Goal: Find specific page/section: Find specific page/section

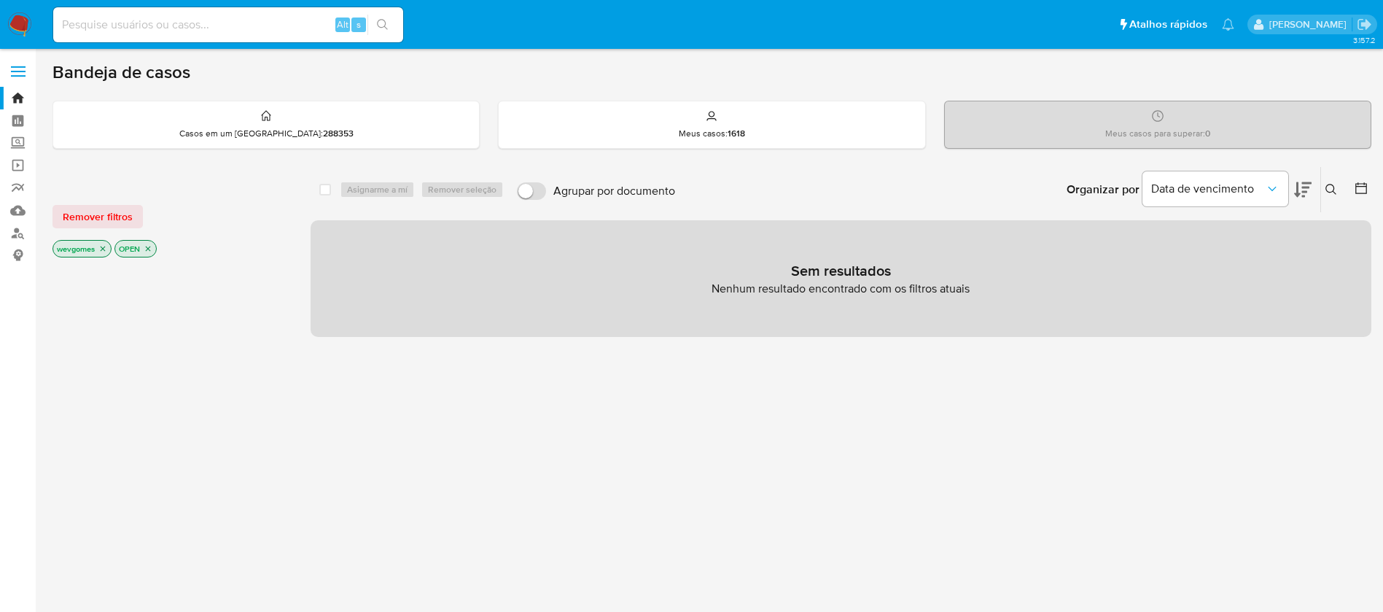
click at [21, 26] on img at bounding box center [19, 24] width 25 height 25
click at [22, 18] on img at bounding box center [19, 24] width 25 height 25
click at [106, 248] on icon "close-filter" at bounding box center [102, 248] width 9 height 9
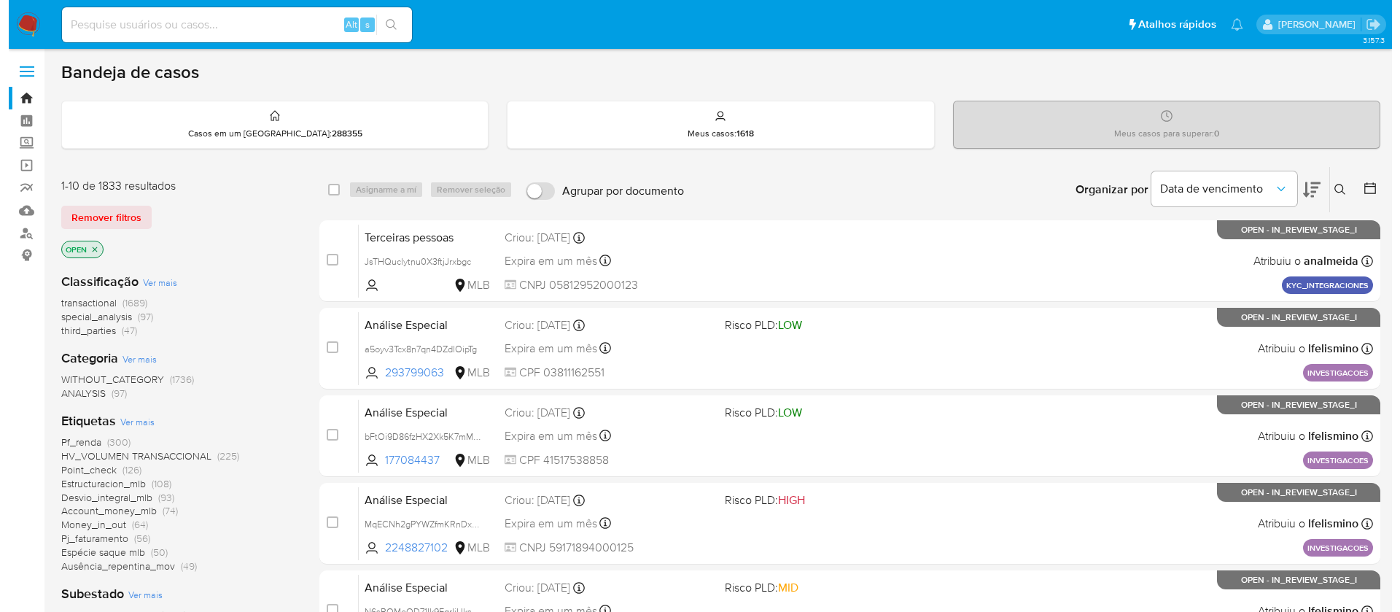
scroll to position [146, 0]
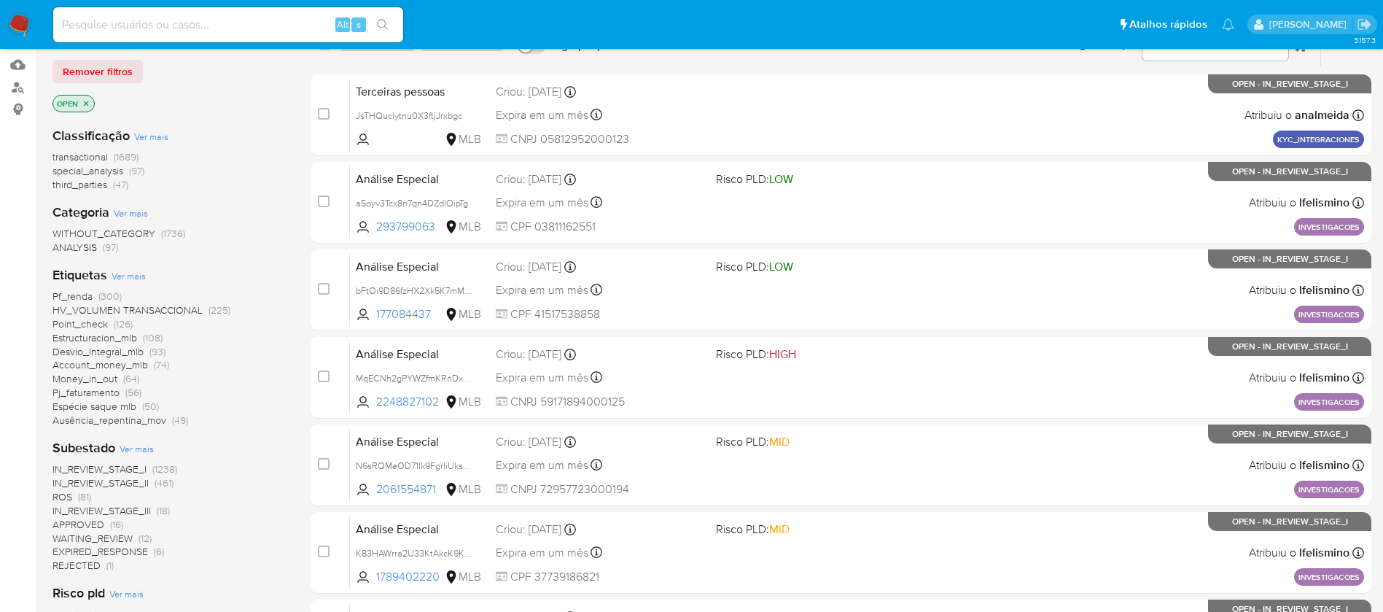
click at [128, 276] on span "Ver mais" at bounding box center [129, 275] width 34 height 13
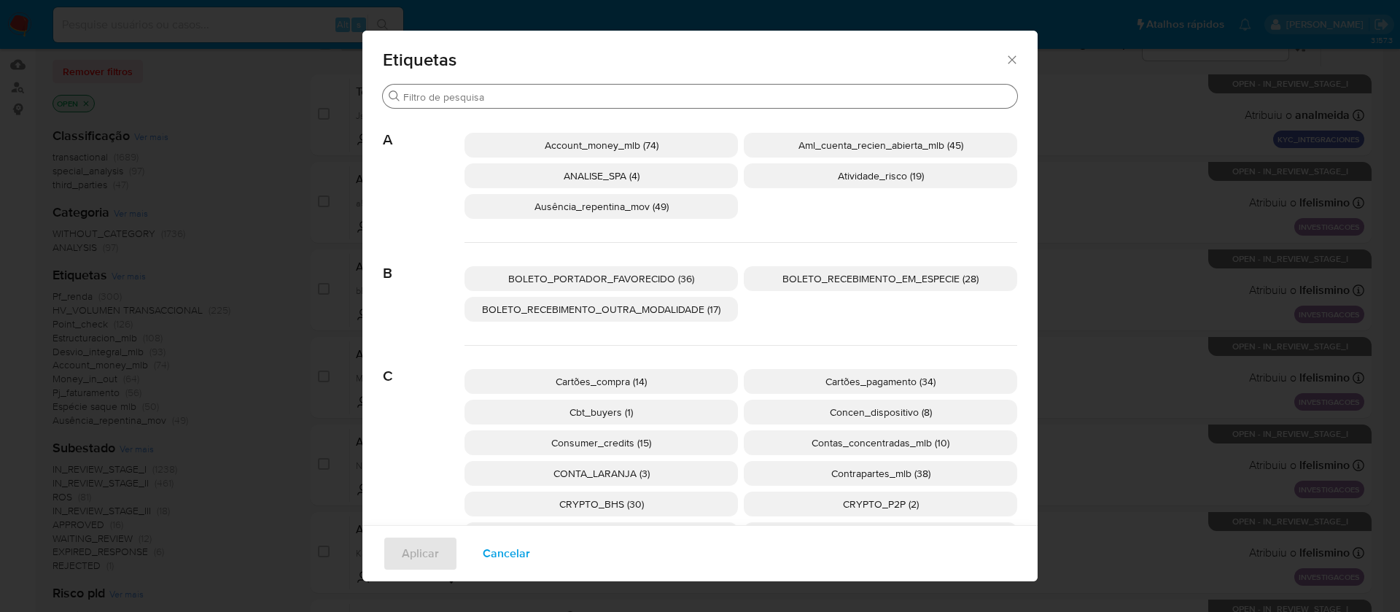
click at [582, 93] on input "Procurar" at bounding box center [707, 96] width 608 height 13
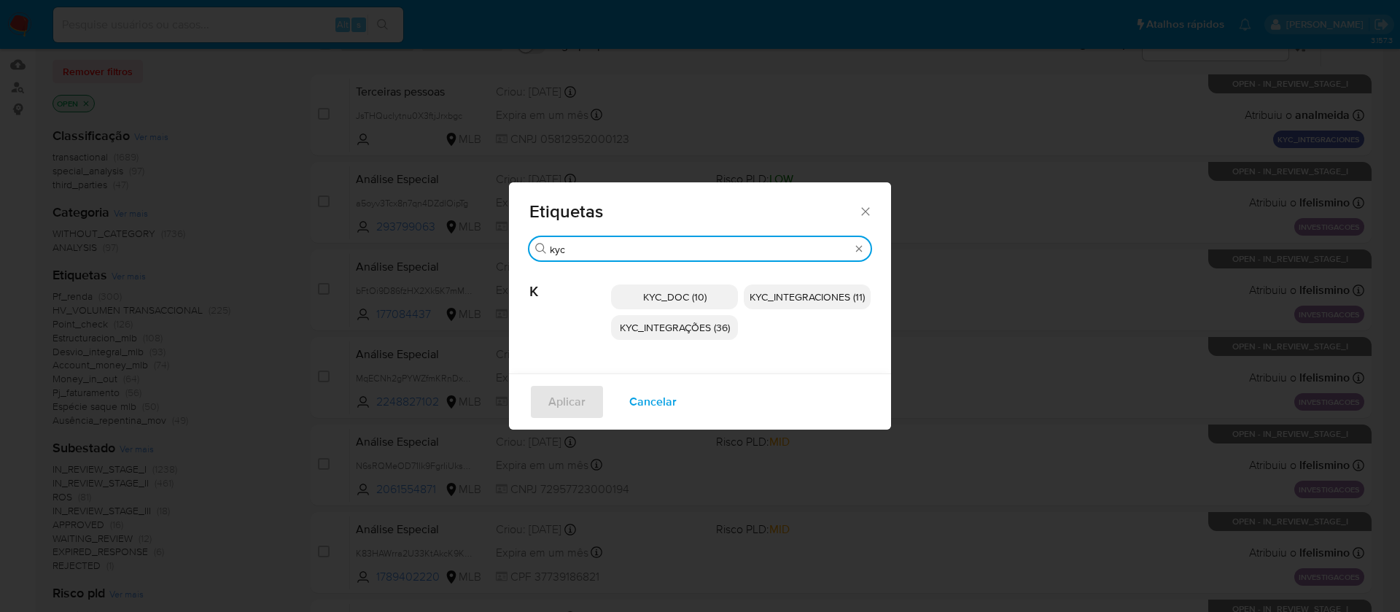
type input "kyc"
click at [648, 298] on span "KYC_DOC (10)" at bounding box center [674, 296] width 63 height 15
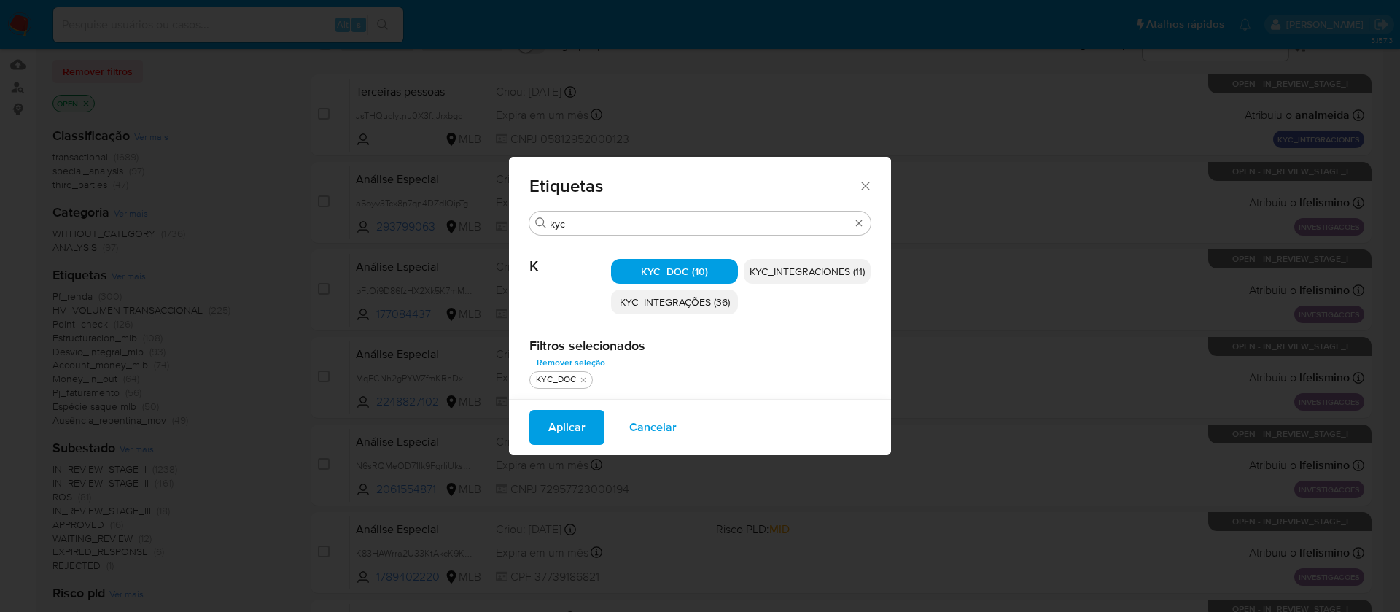
click at [560, 429] on span "Aplicar" at bounding box center [566, 427] width 37 height 32
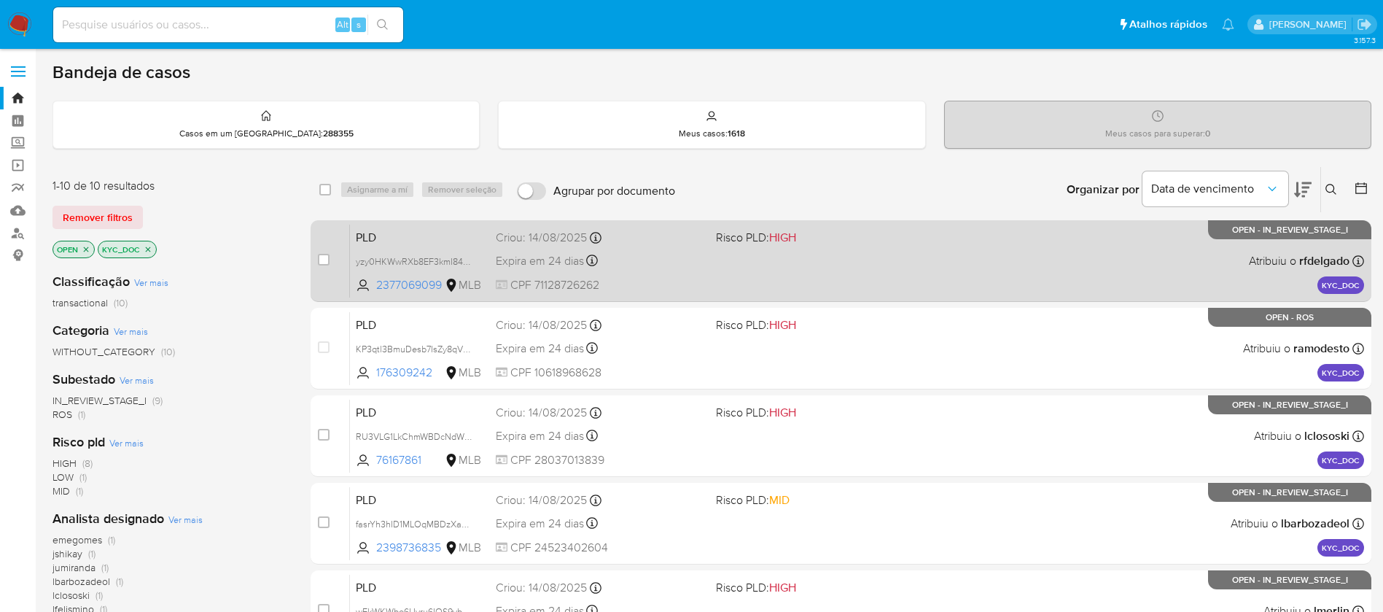
click at [799, 275] on div "PLD yzy0HKWwRXb8EF3kmI84C3qy 2377069099 MLB Risco PLD: HIGH Criou: 14/08/2025 C…" at bounding box center [857, 261] width 1014 height 74
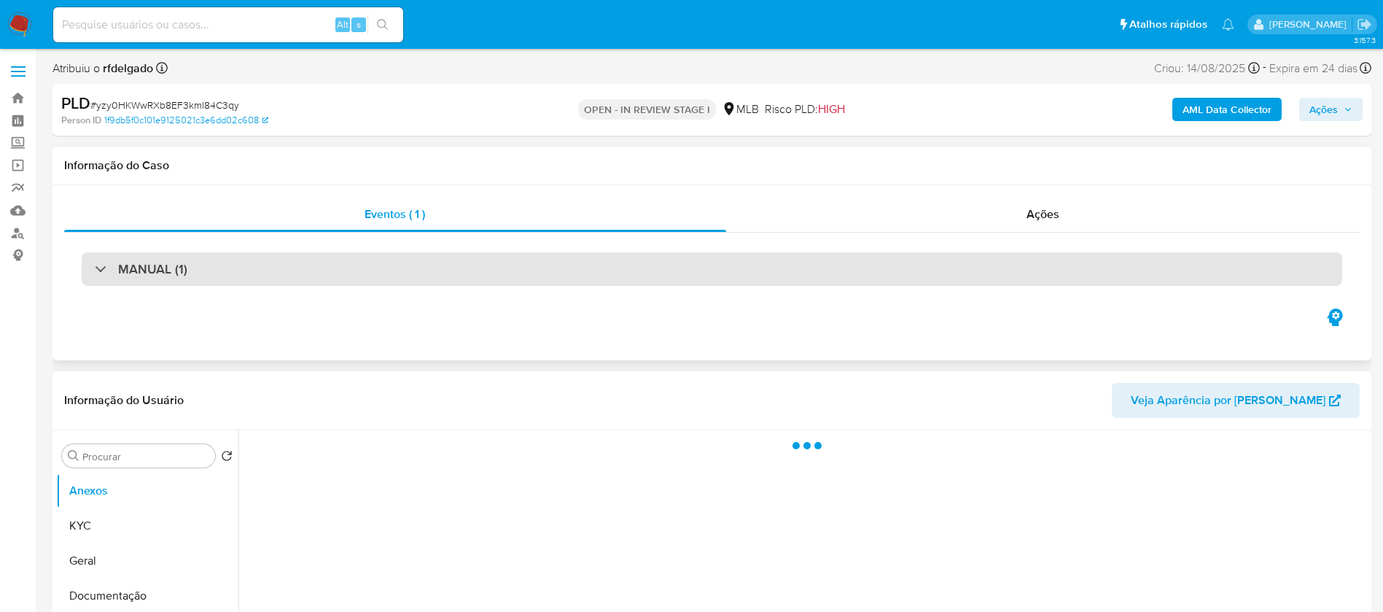
click at [254, 274] on div "MANUAL (1)" at bounding box center [712, 269] width 1260 height 34
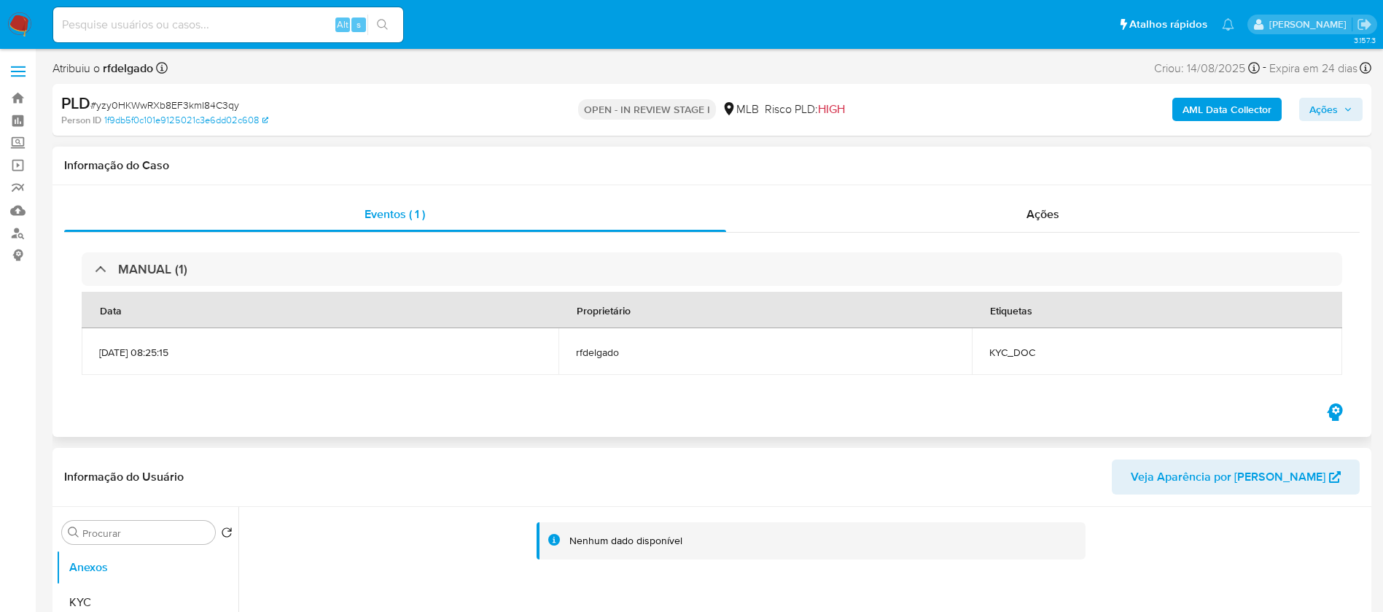
select select "10"
click at [804, 216] on div "Ações" at bounding box center [1043, 214] width 634 height 35
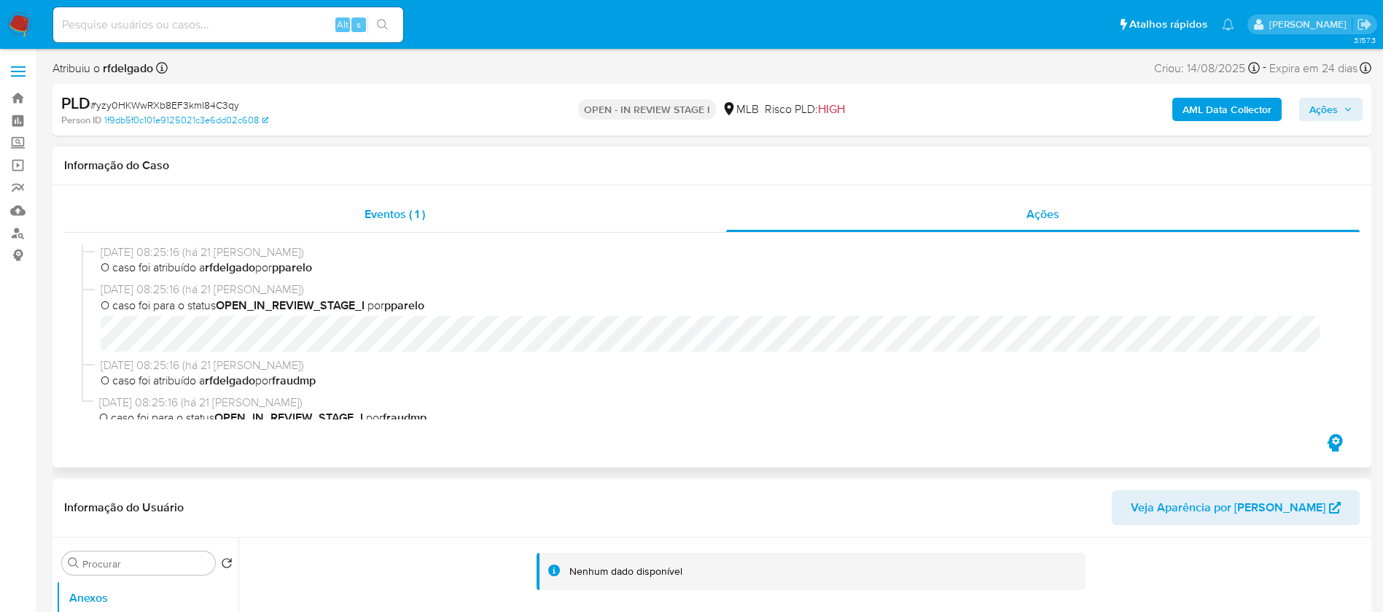
click at [211, 221] on div "Eventos ( 1 )" at bounding box center [395, 214] width 662 height 35
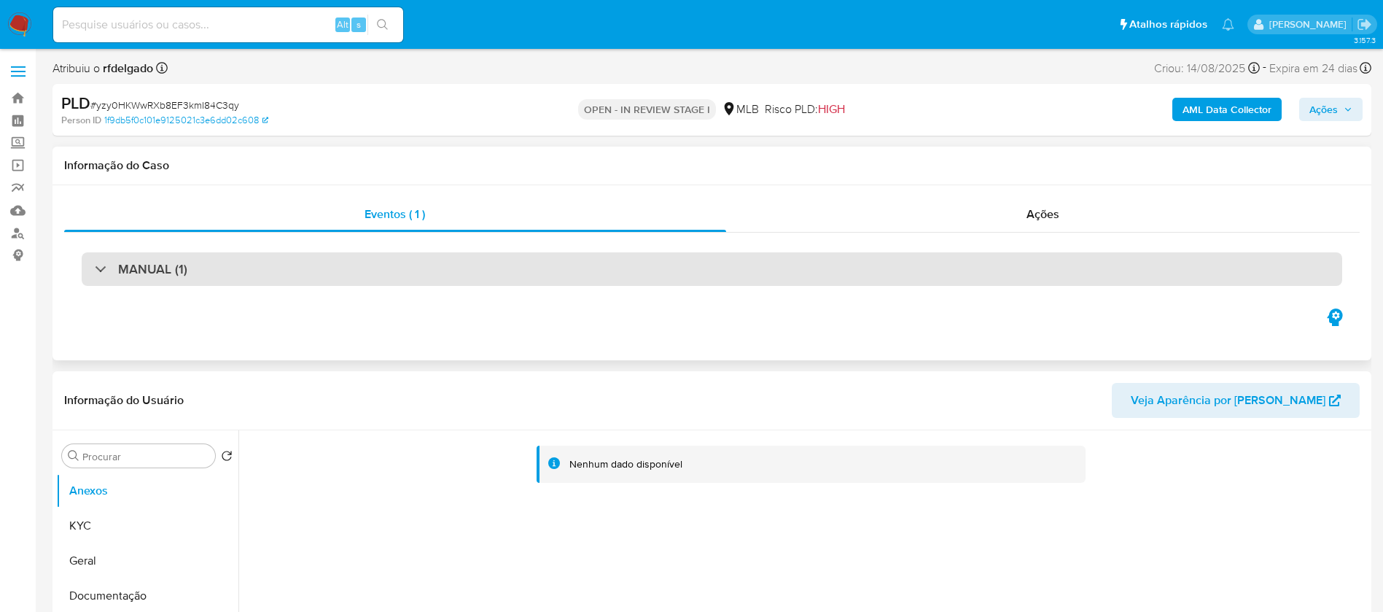
click at [199, 276] on div "MANUAL (1)" at bounding box center [712, 269] width 1260 height 34
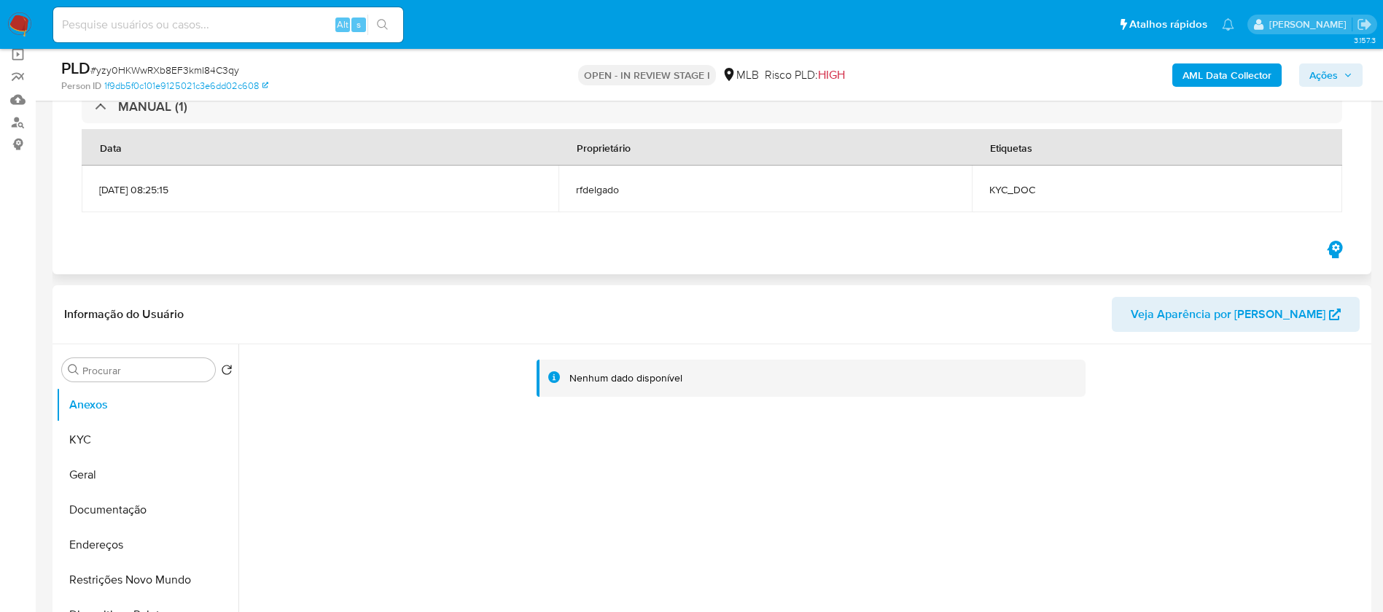
scroll to position [146, 0]
